Goal: Obtain resource: Download file/media

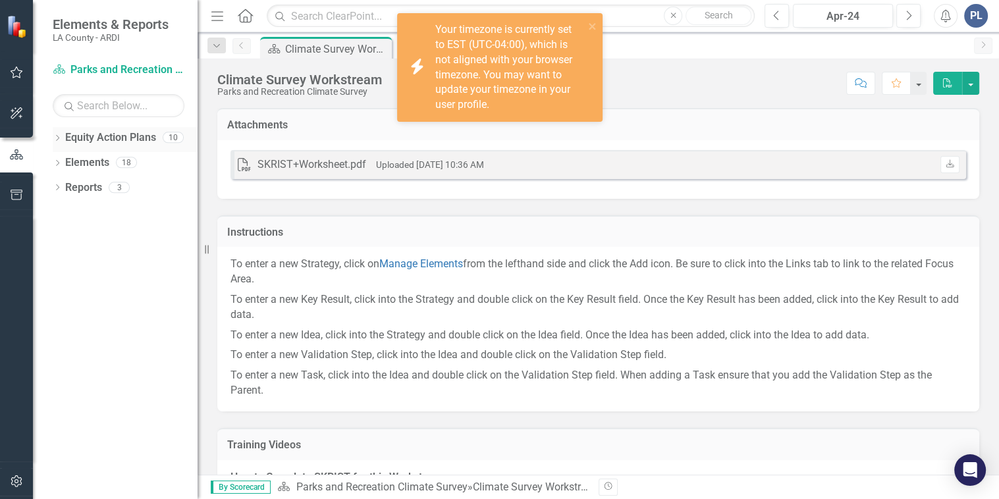
click at [55, 140] on icon "Dropdown" at bounding box center [57, 139] width 9 height 7
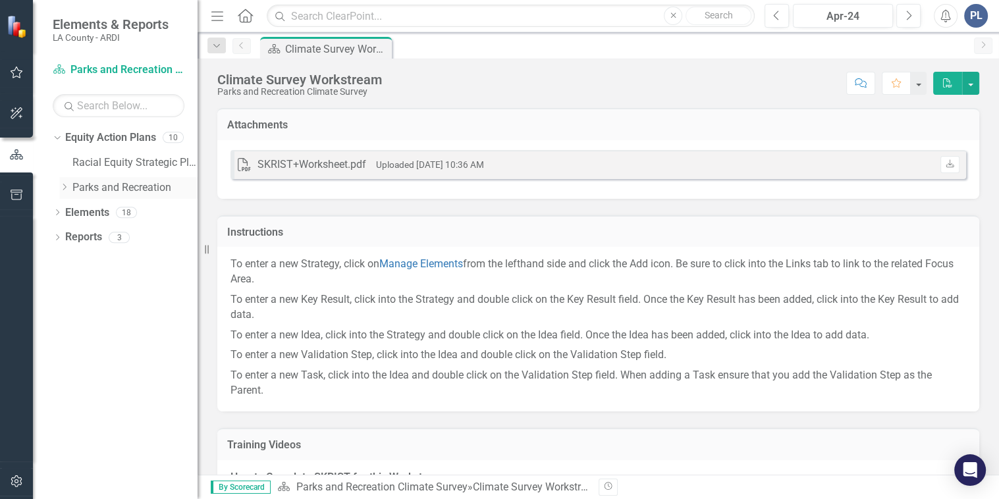
click at [61, 190] on icon "Dropdown" at bounding box center [64, 187] width 10 height 8
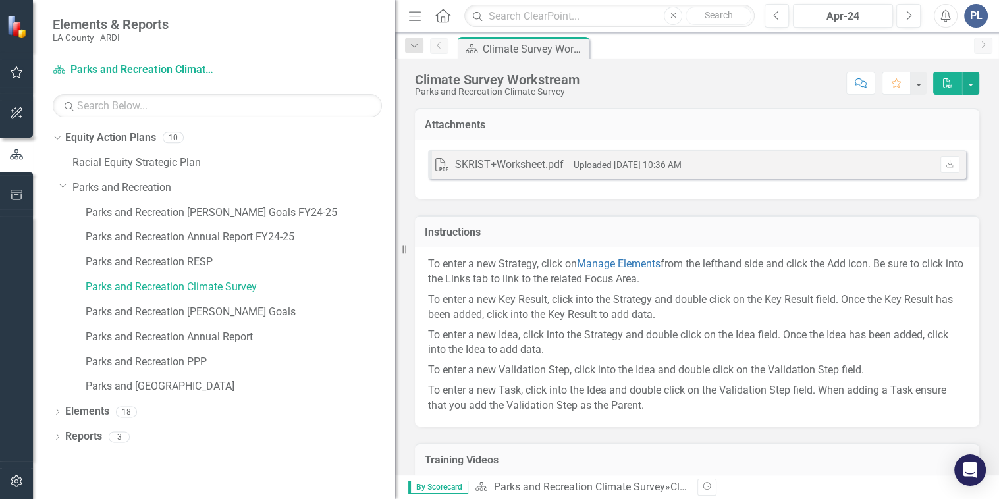
drag, startPoint x: 199, startPoint y: 254, endPoint x: 408, endPoint y: 256, distance: 209.5
click at [408, 256] on div "Elements & Reports LA County - ARDI Equity Action Plan Parks and Recreation Cli…" at bounding box center [499, 249] width 999 height 499
click at [201, 356] on link "Parks and Recreation PPP" at bounding box center [241, 362] width 310 height 15
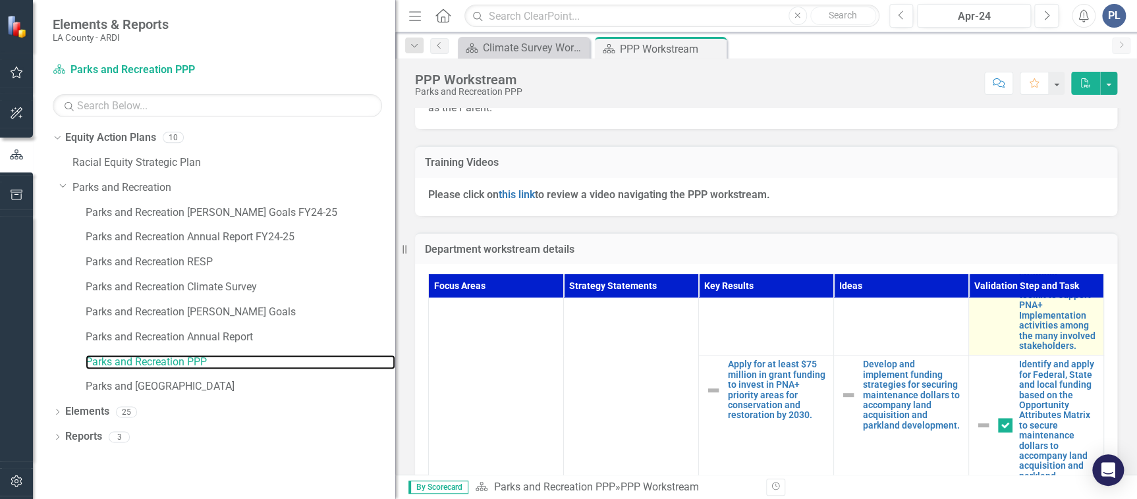
scroll to position [580, 0]
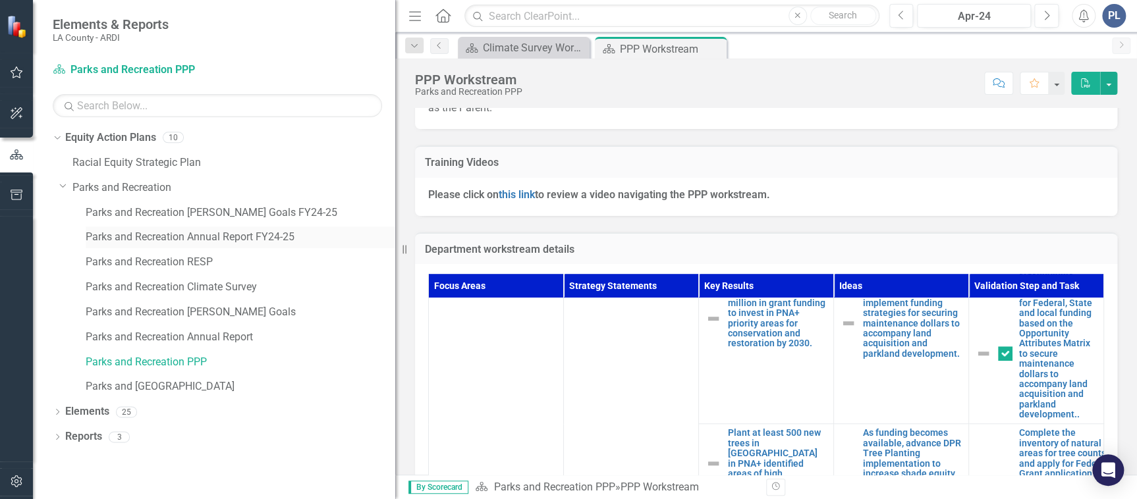
click at [229, 230] on link "Parks and Recreation Annual Report FY24-25" at bounding box center [241, 237] width 310 height 15
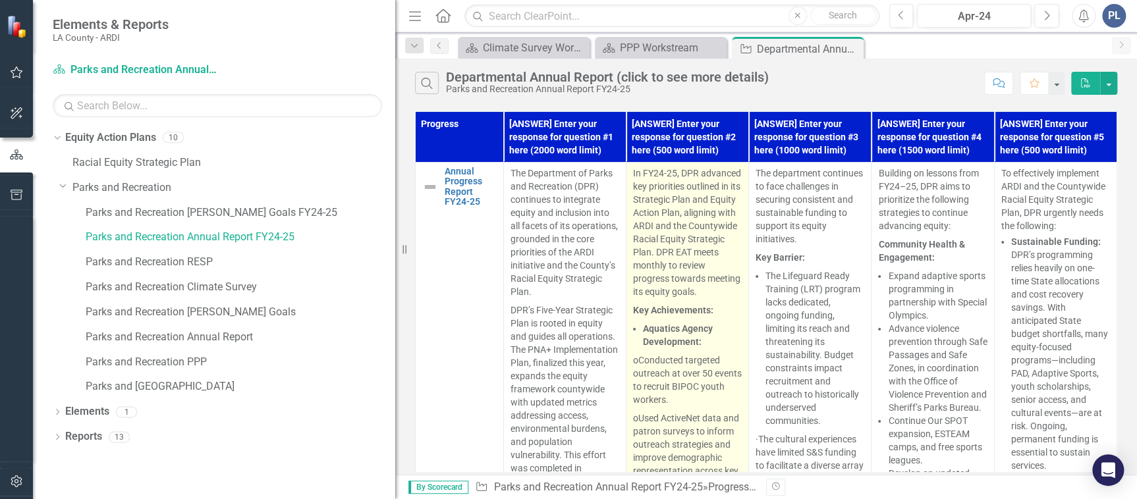
click at [669, 206] on p "In FY24-25, DPR advanced key priorities outlined in its Strategic Plan and Equi…" at bounding box center [687, 234] width 109 height 134
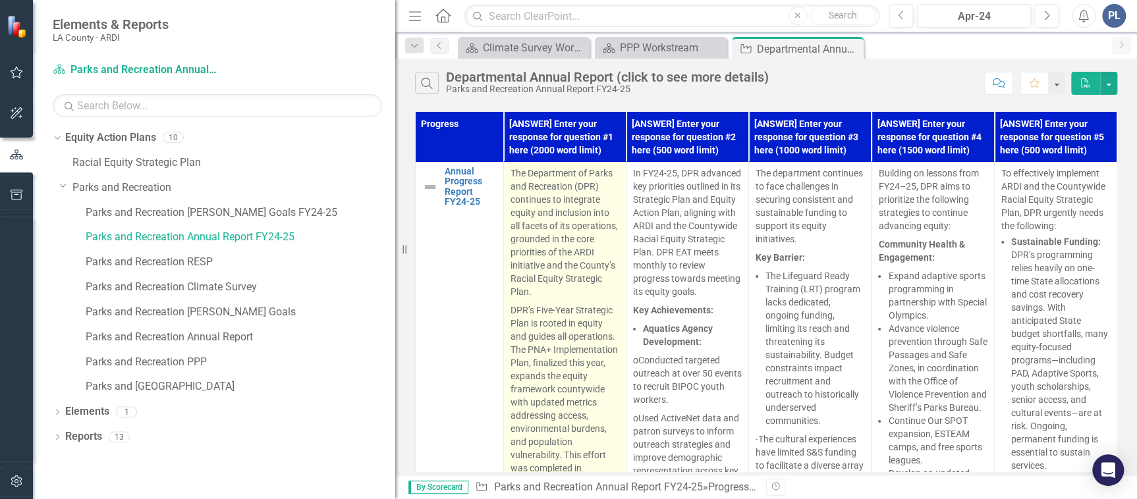
click at [574, 234] on p "The Department of Parks and Recreation (DPR) continues to integrate equity and …" at bounding box center [564, 234] width 109 height 134
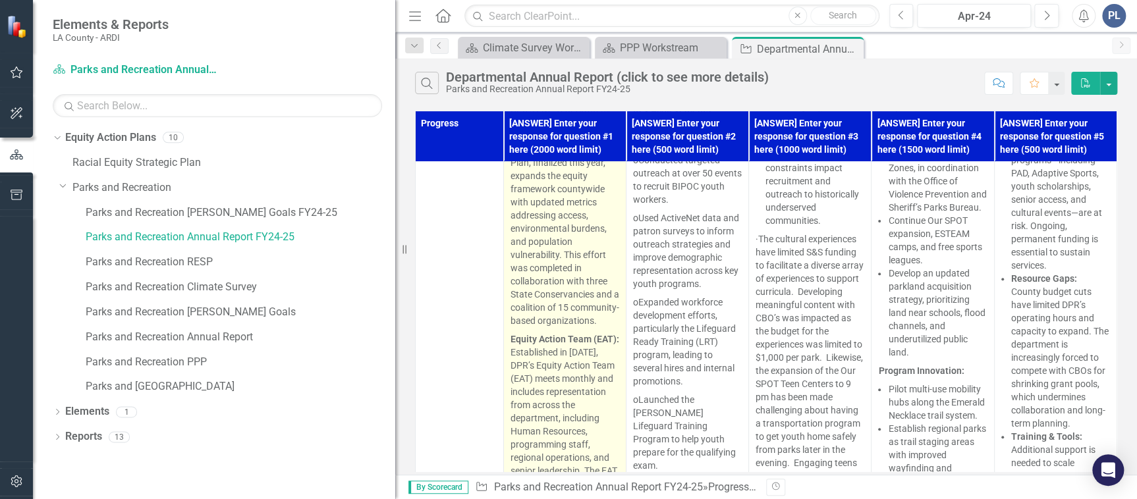
scroll to position [105, 0]
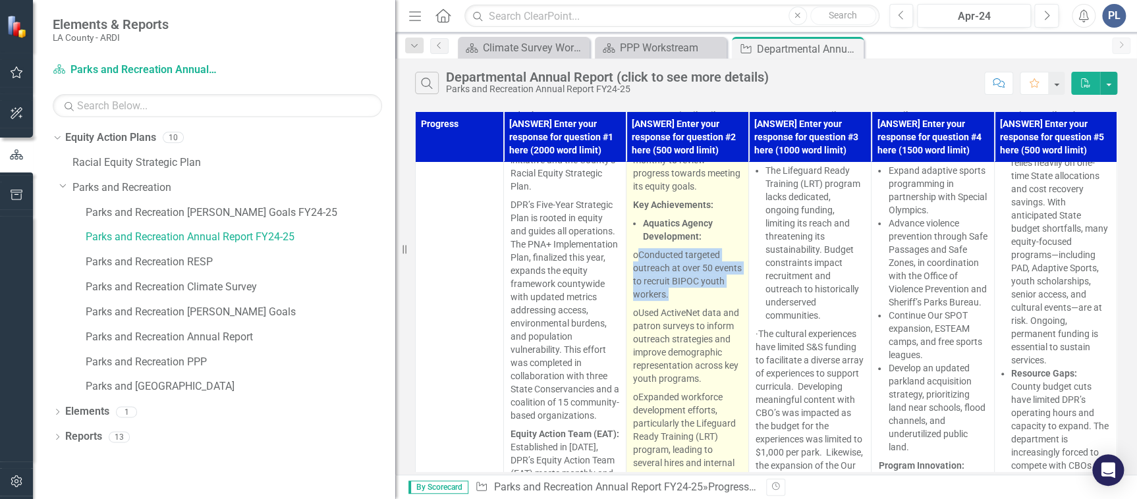
drag, startPoint x: 644, startPoint y: 267, endPoint x: 692, endPoint y: 302, distance: 58.9
click at [692, 302] on p "o Conducted targeted outreach at over 50 events to recruit BIPOC youth workers." at bounding box center [687, 275] width 109 height 58
drag, startPoint x: 692, startPoint y: 302, endPoint x: 683, endPoint y: 319, distance: 18.6
click at [683, 319] on p "o Used ActiveNet data and patron surveys to inform outreach strategies and impr…" at bounding box center [687, 346] width 109 height 84
drag, startPoint x: 690, startPoint y: 308, endPoint x: 643, endPoint y: 272, distance: 59.2
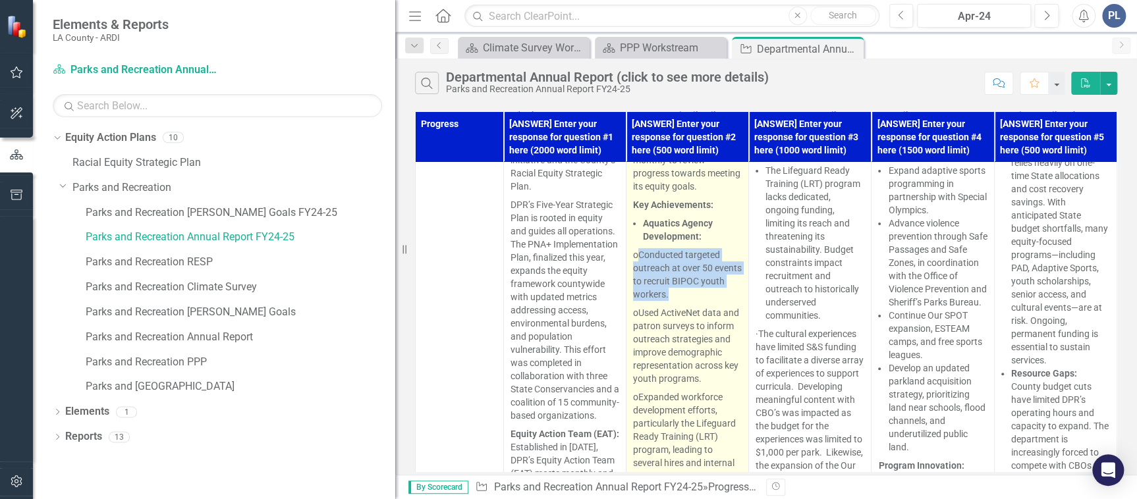
click at [643, 272] on p "o Conducted targeted outreach at over 50 events to recruit BIPOC youth workers." at bounding box center [687, 275] width 109 height 58
copy p "Conducted targeted outreach at over 50 events to recruit BIPOC youth workers."
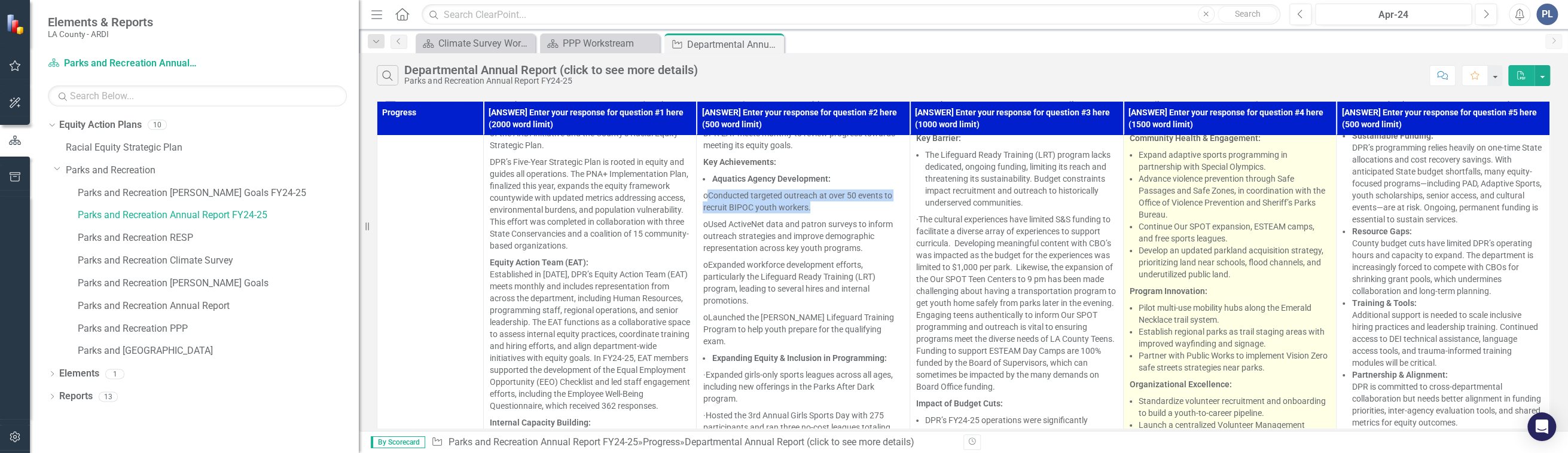
scroll to position [0, 0]
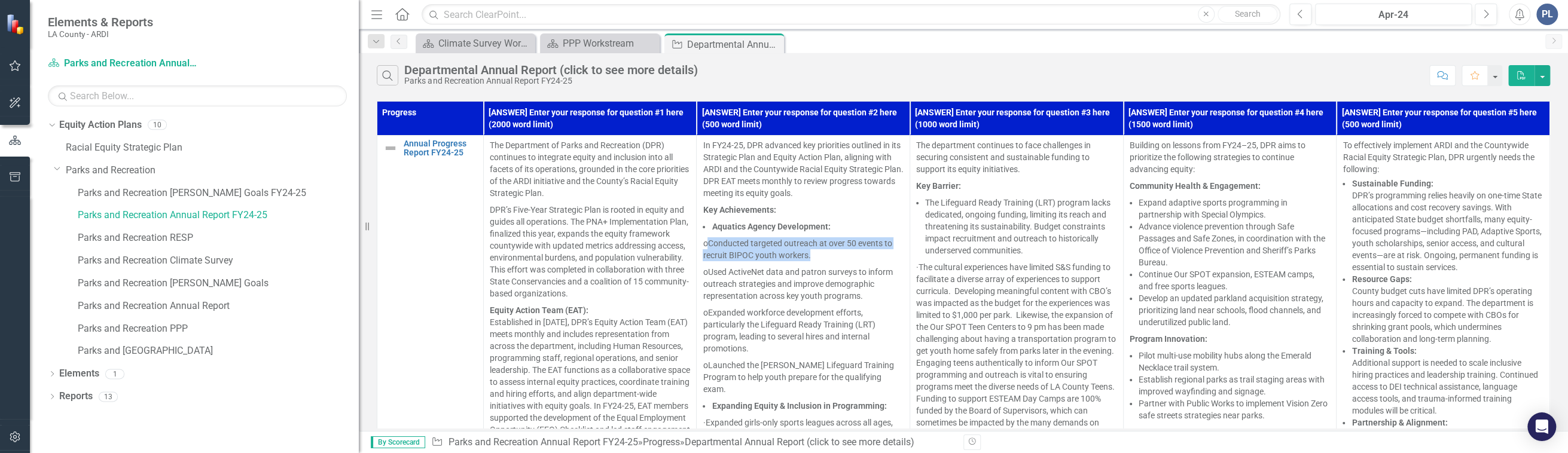
click at [907, 76] on button "PDF" at bounding box center [1521, 75] width 26 height 21
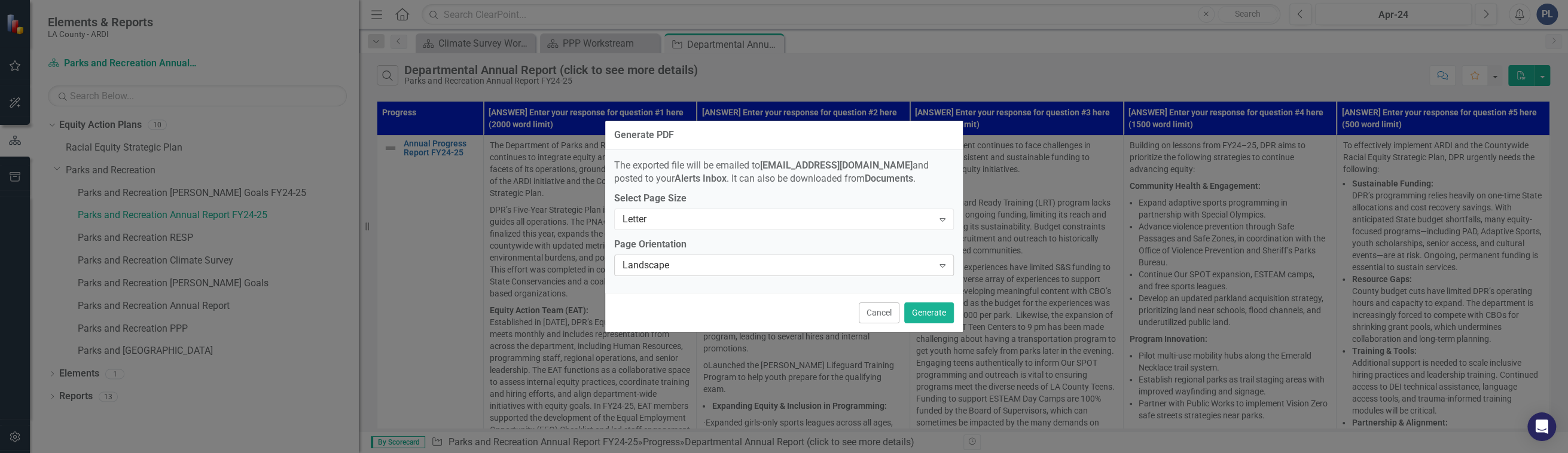
click at [679, 261] on div "Landscape" at bounding box center [778, 265] width 311 height 14
click at [864, 218] on div "Letter" at bounding box center [778, 219] width 311 height 14
click at [907, 312] on button "Generate" at bounding box center [929, 312] width 50 height 21
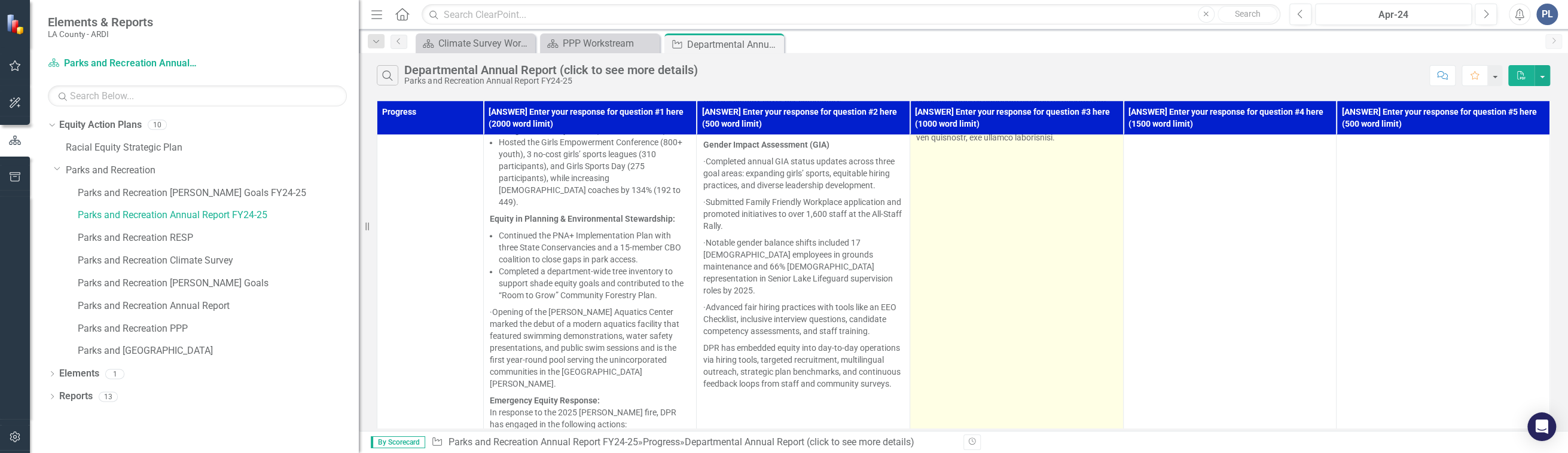
scroll to position [813, 0]
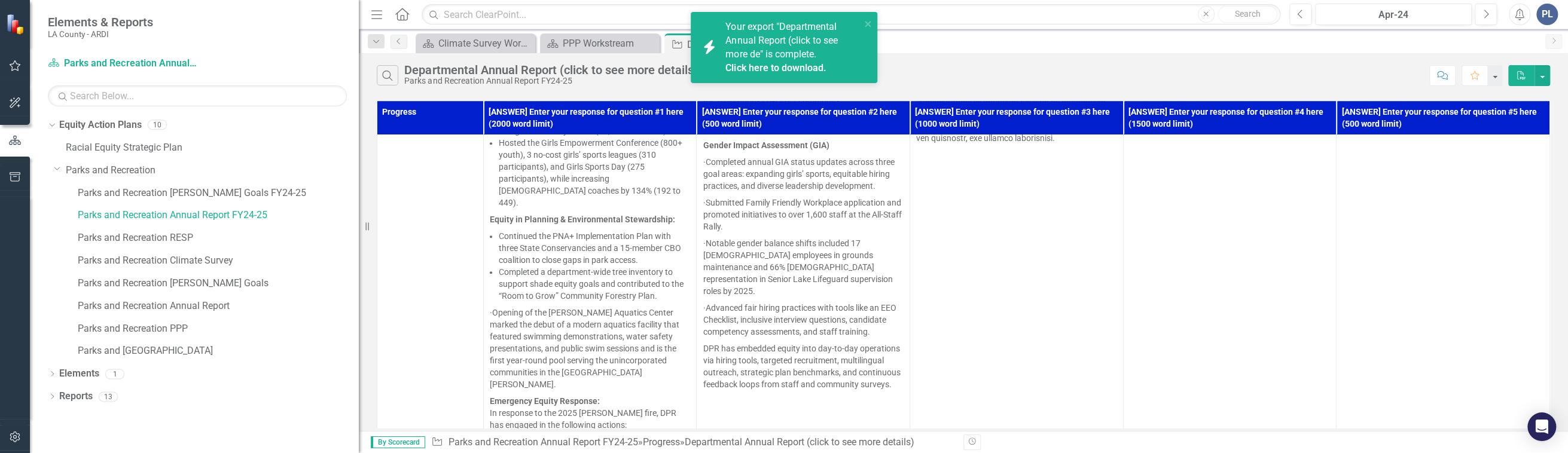
click at [807, 67] on link "Click here to download." at bounding box center [775, 68] width 101 height 12
